Goal: Task Accomplishment & Management: Use online tool/utility

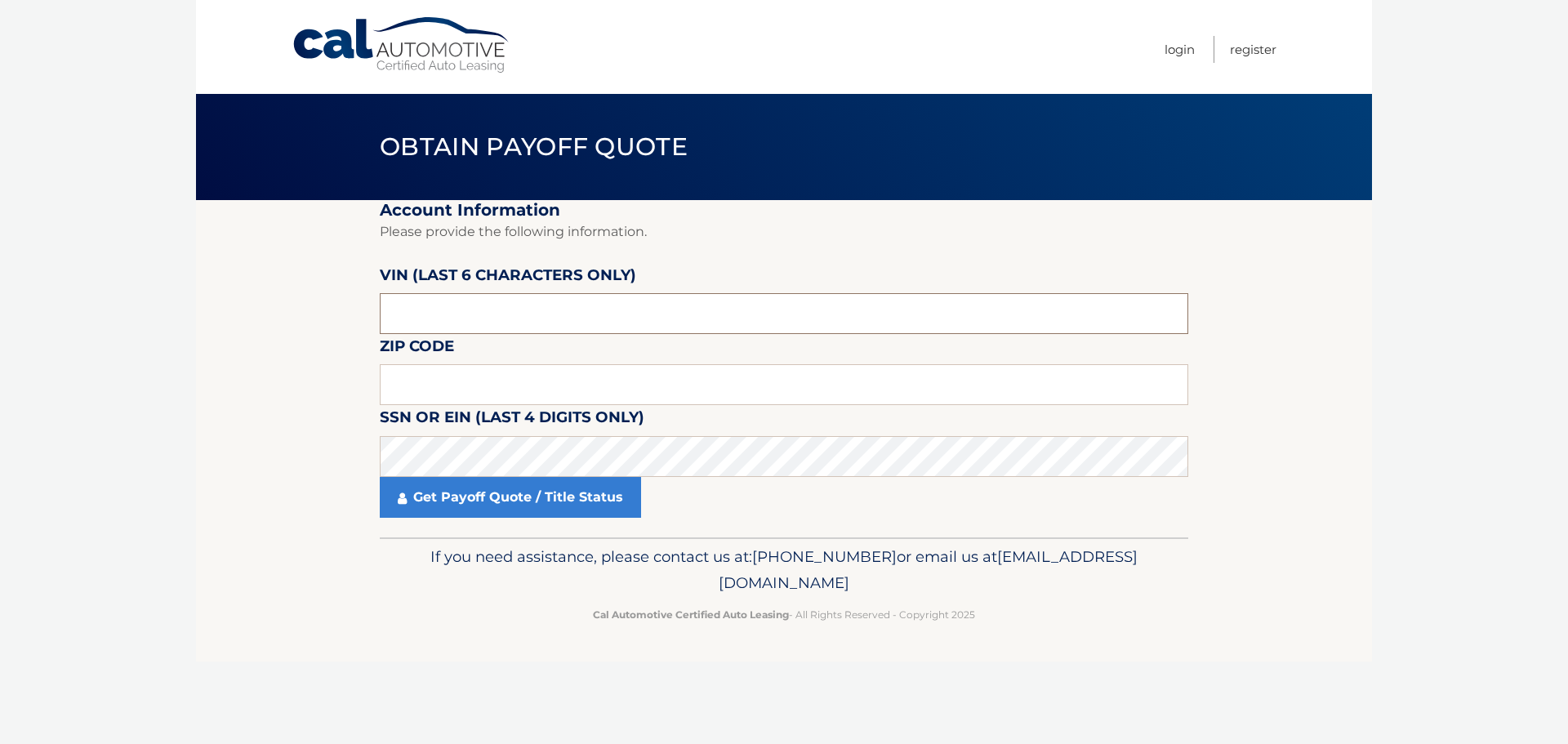
click at [471, 323] on input "text" at bounding box center [784, 313] width 809 height 41
type input "009589"
type input "11776"
click button "For Originating Dealer" at bounding box center [0, 0] width 0 height 0
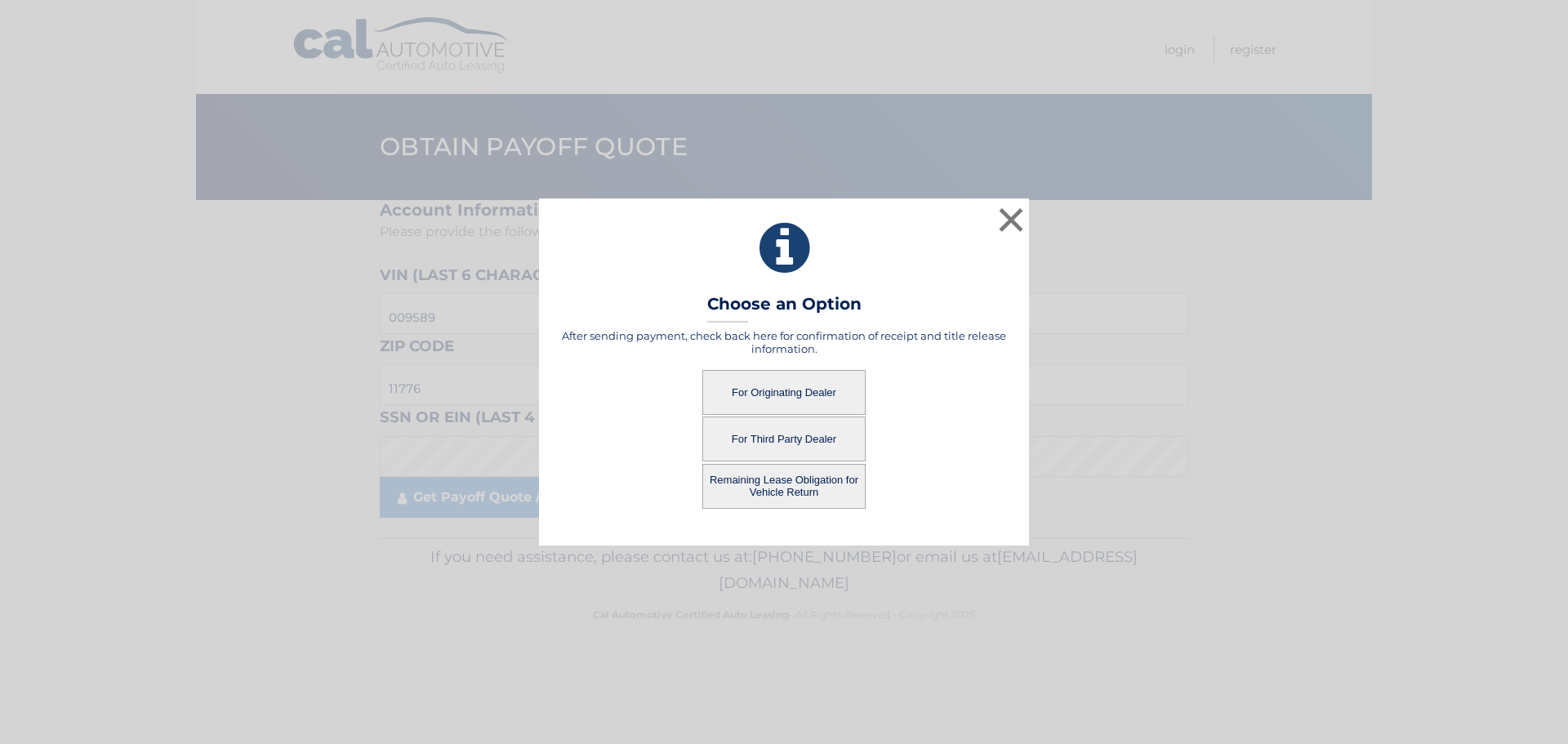
click at [794, 395] on button "For Originating Dealer" at bounding box center [784, 393] width 163 height 45
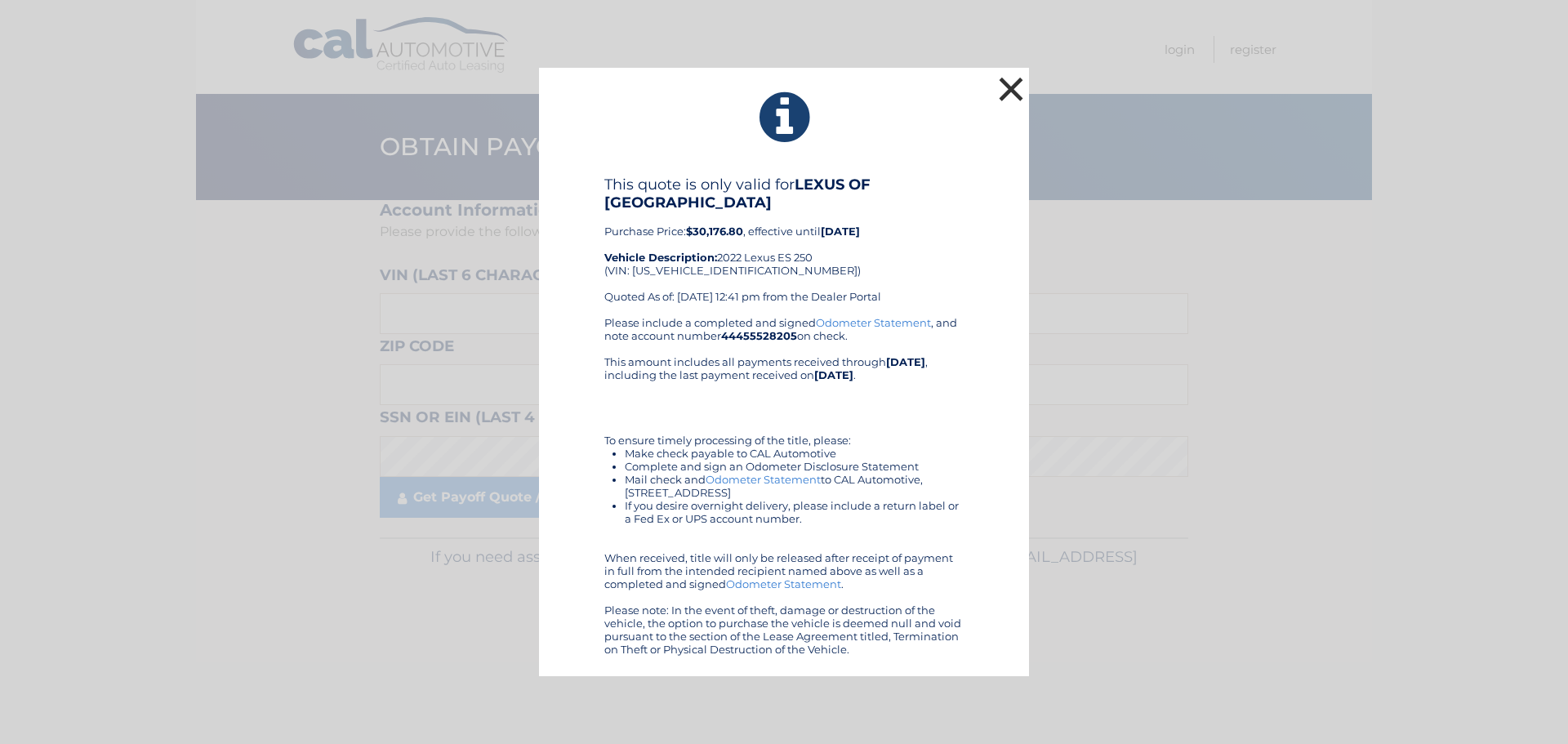
click at [1017, 91] on button "×" at bounding box center [1011, 89] width 33 height 33
